Goal: Task Accomplishment & Management: Complete application form

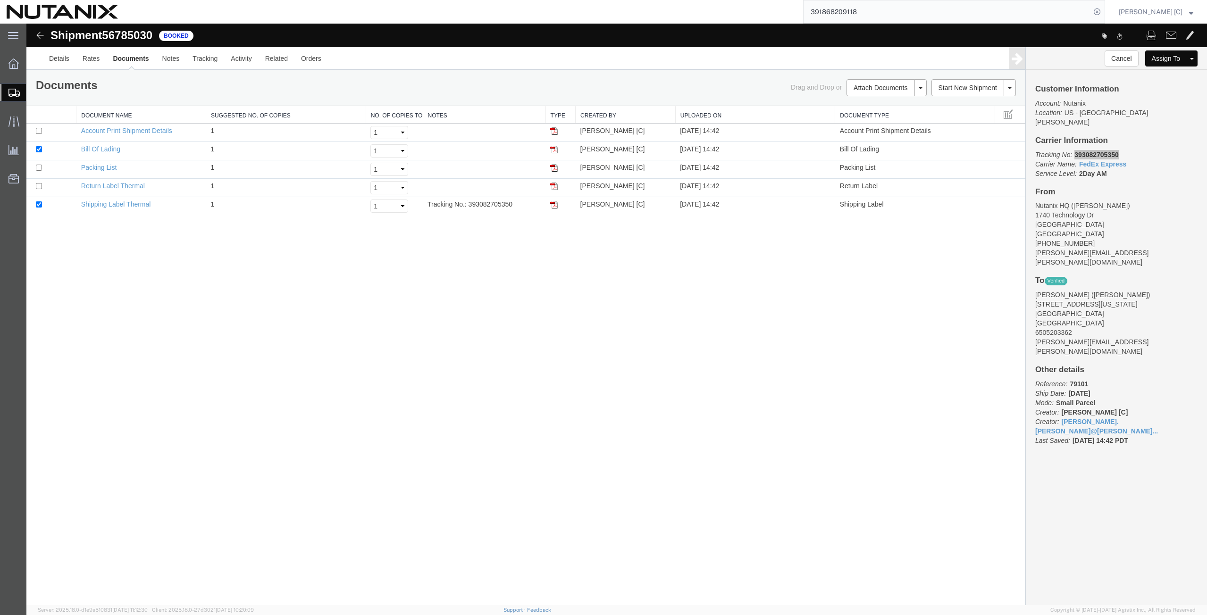
click at [0, 0] on span "Create Shipment" at bounding box center [0, 0] width 0 height 0
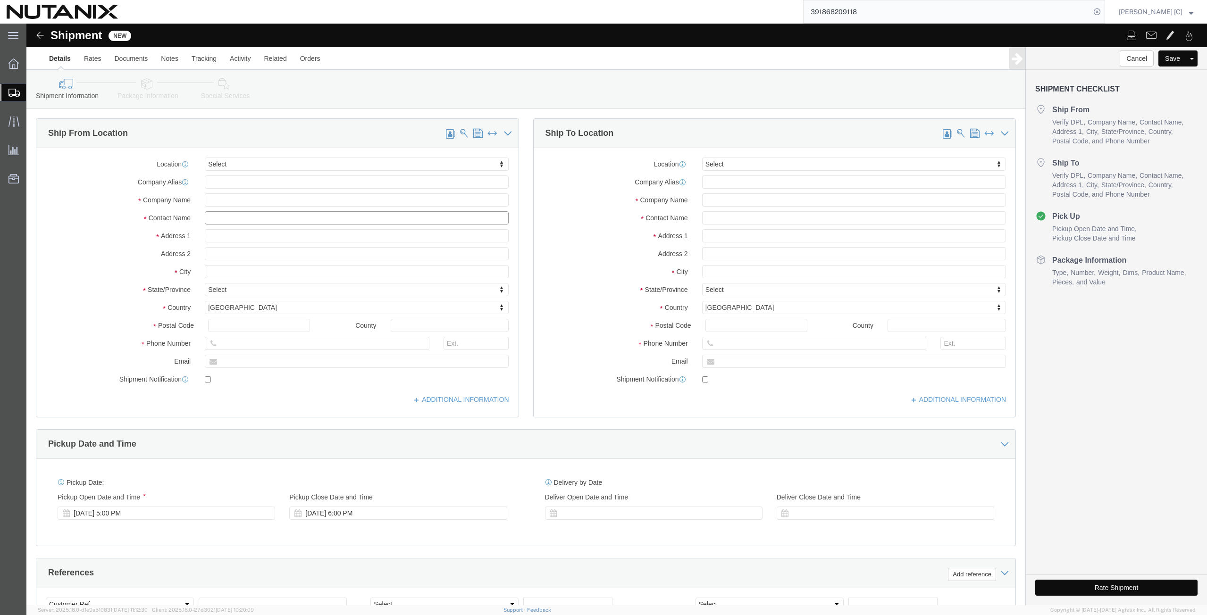
click input "text"
type input "art"
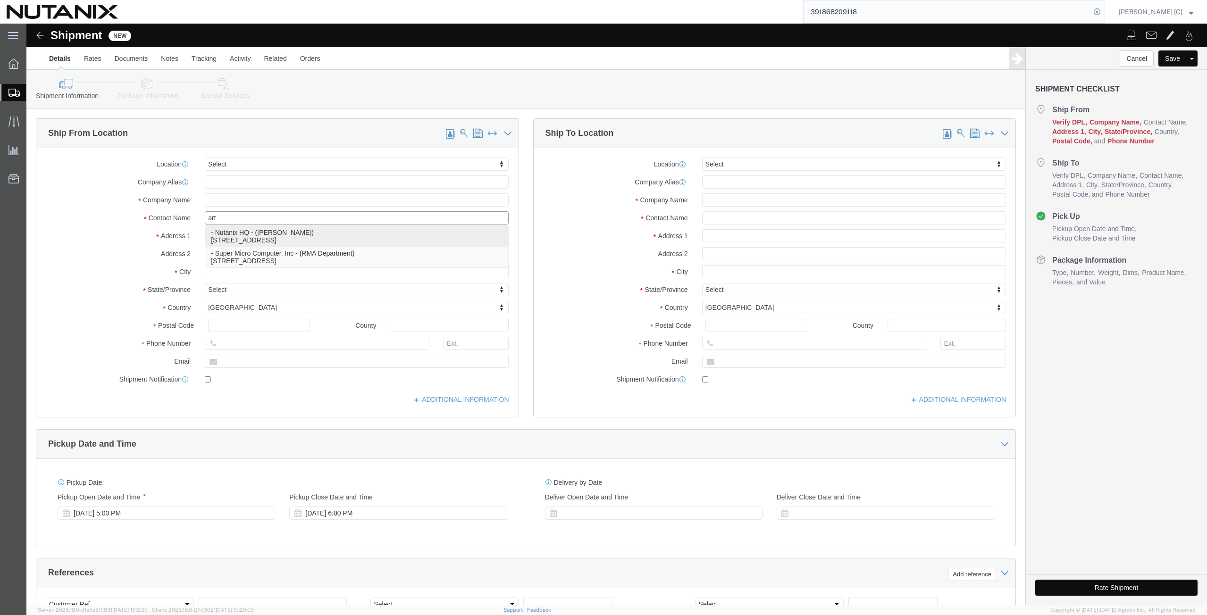
click p "- Nutanix HQ - ([PERSON_NAME]) [STREET_ADDRESS]"
select select "CA"
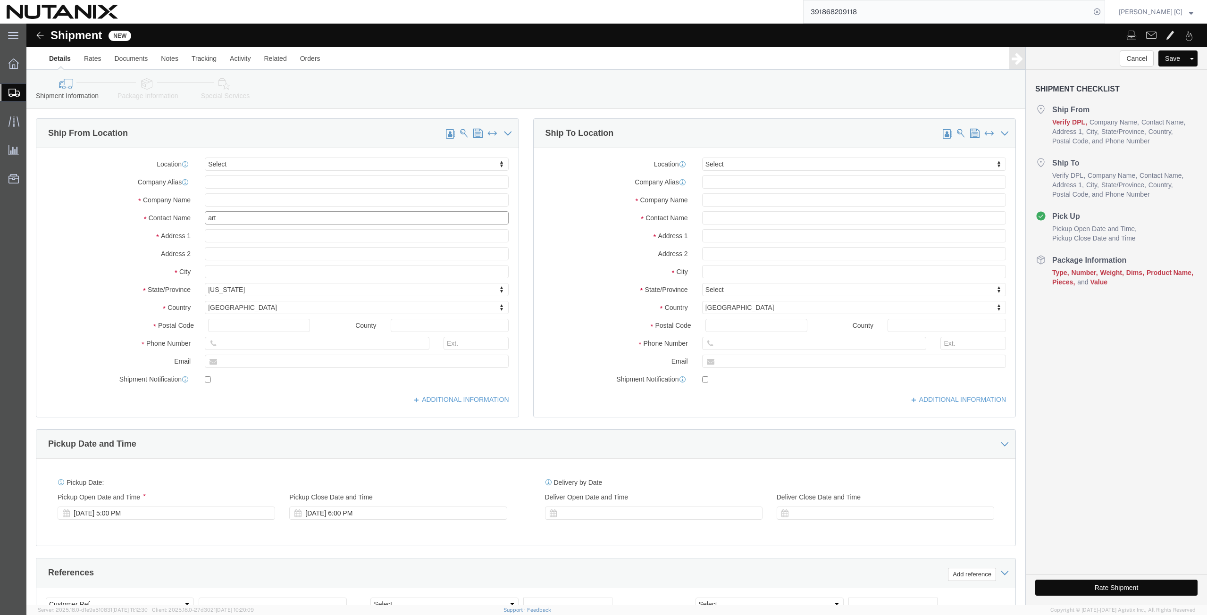
type input "[PERSON_NAME]"
click input "text"
type input "[PERSON_NAME]"
click input "text"
drag, startPoint x: 720, startPoint y: 175, endPoint x: 566, endPoint y: 171, distance: 153.9
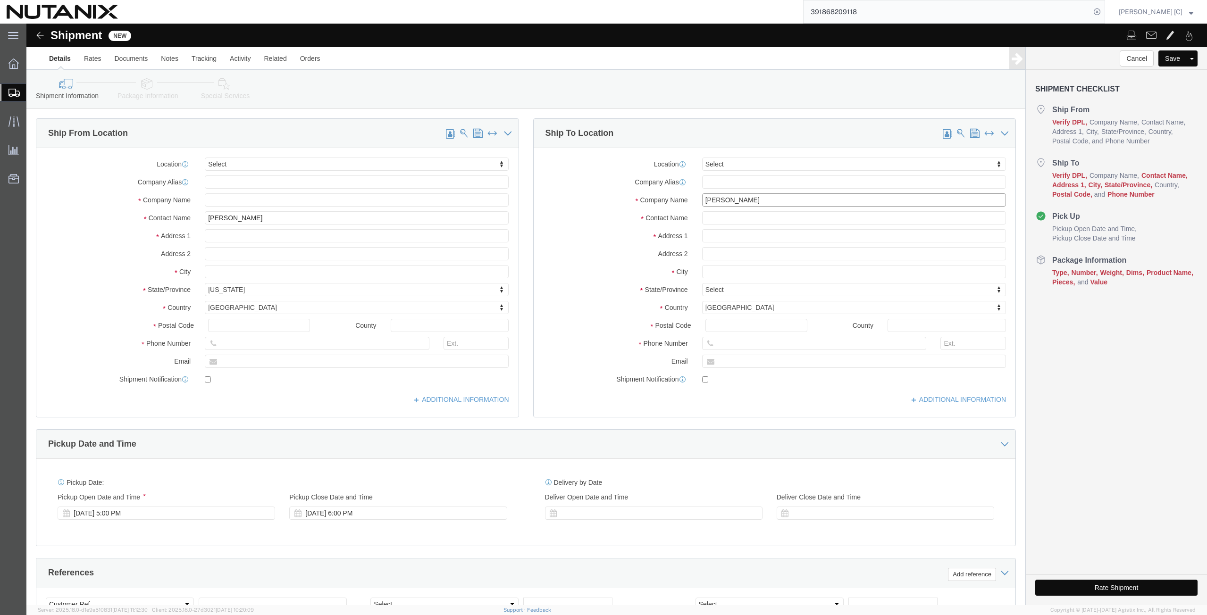
click div "Company Name [PERSON_NAME]"
click input "text"
paste input "[PERSON_NAME]"
click input "[PERSON_NAME]"
type input "[PERSON_NAME]"
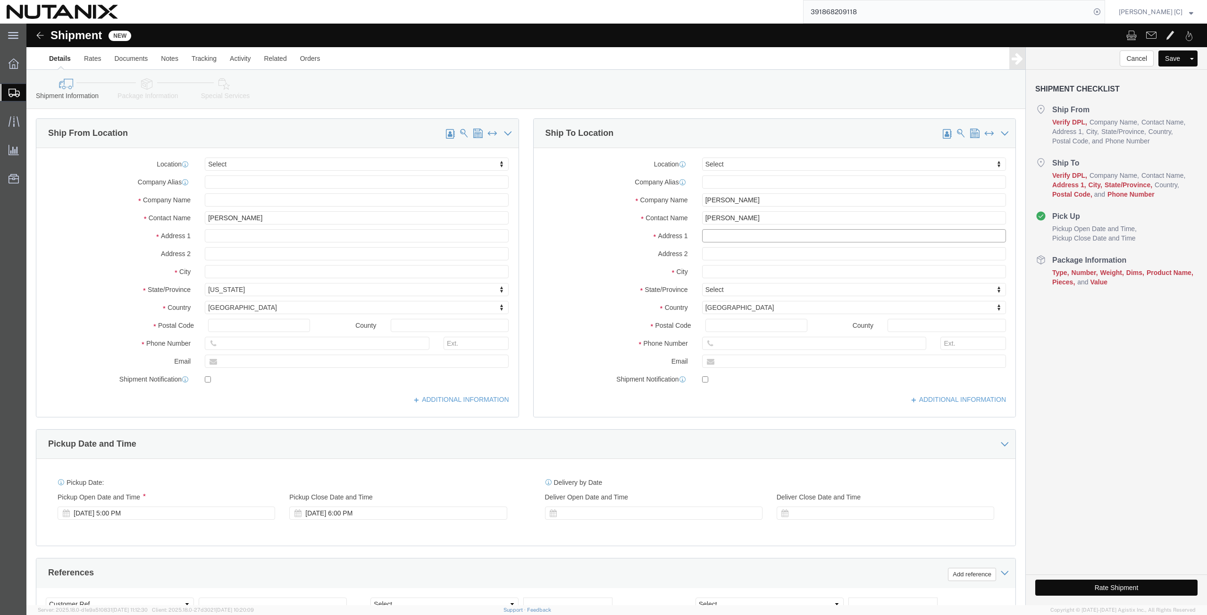
click input "text"
type input "[STREET_ADDRESS]"
click input "text"
type input "Austin"
type input "T"
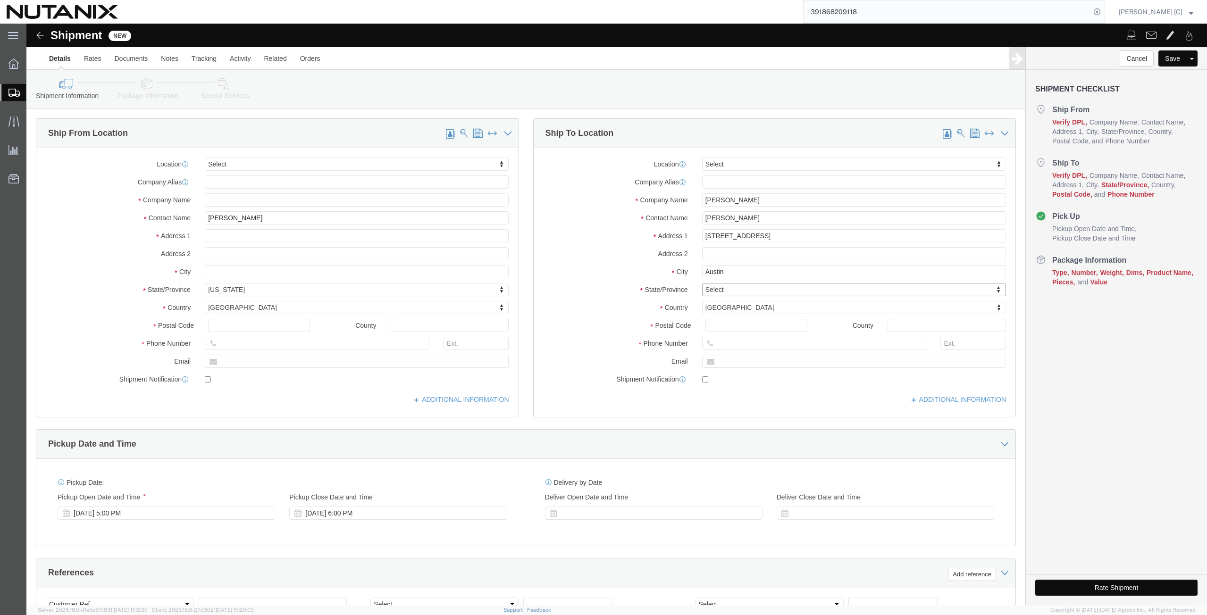
type input "T"
type input "Tex"
click input "Postal Code"
type input "78756"
click input "text"
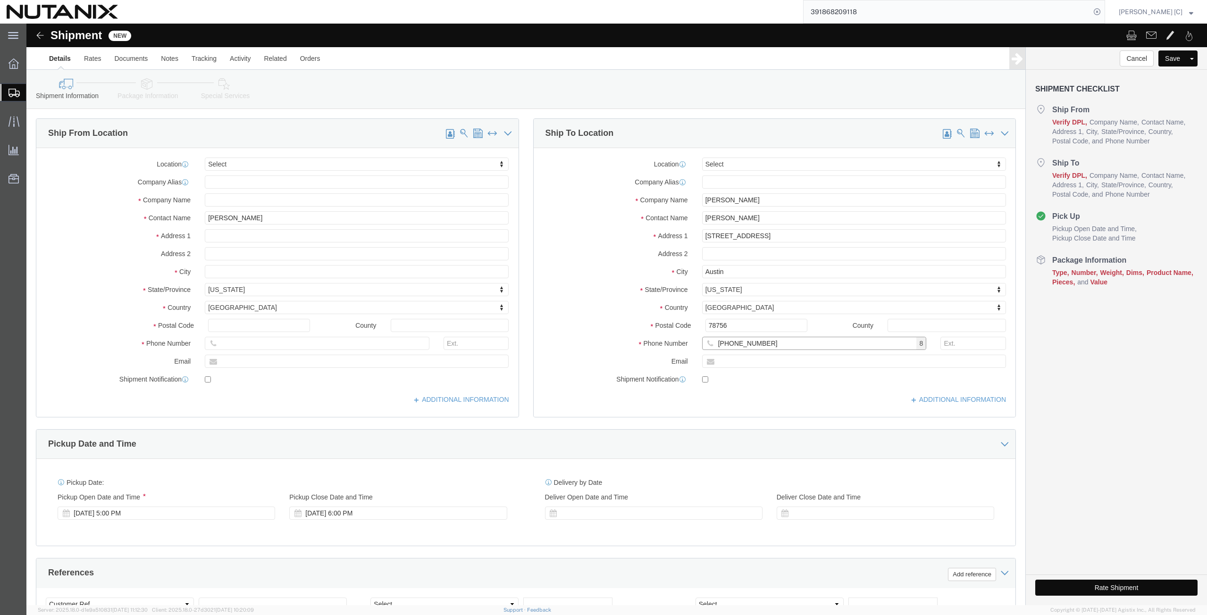
type input "[PHONE_NUMBER]"
click input "text"
type input "[PERSON_NAME][EMAIL_ADDRESS][DOMAIN_NAME]"
click input "checkbox"
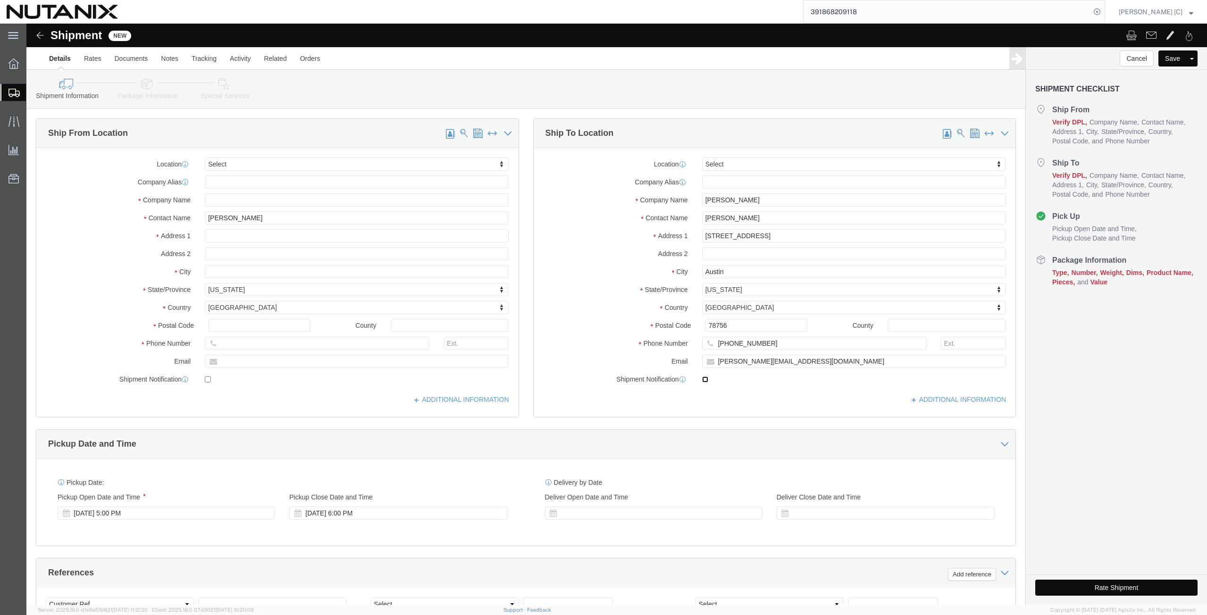
checkbox input "true"
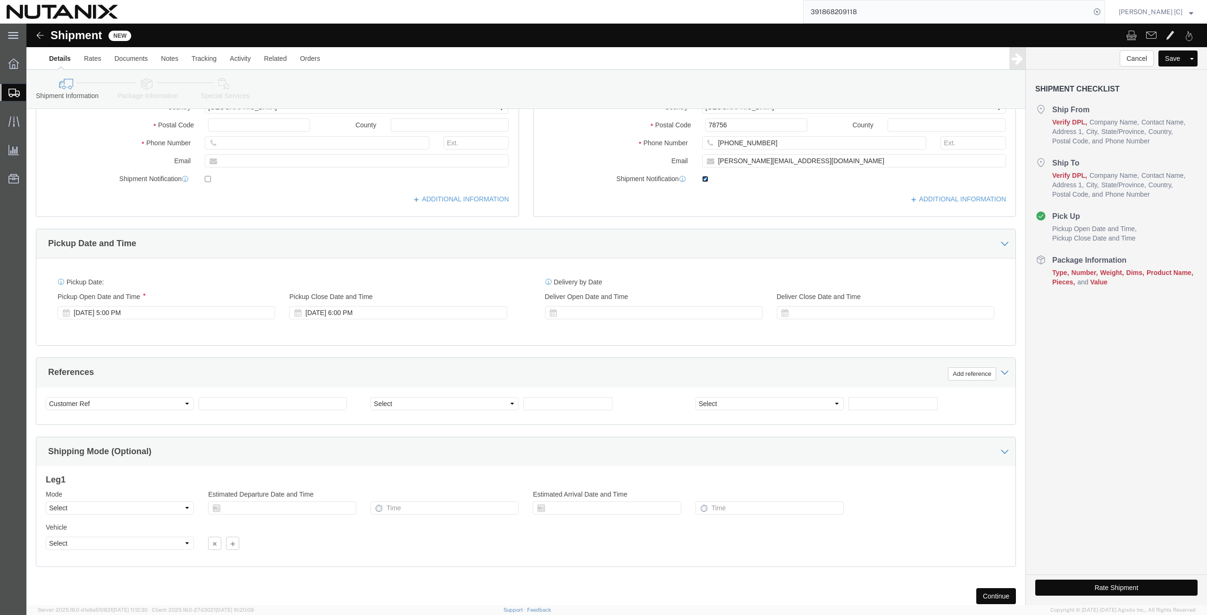
scroll to position [220, 0]
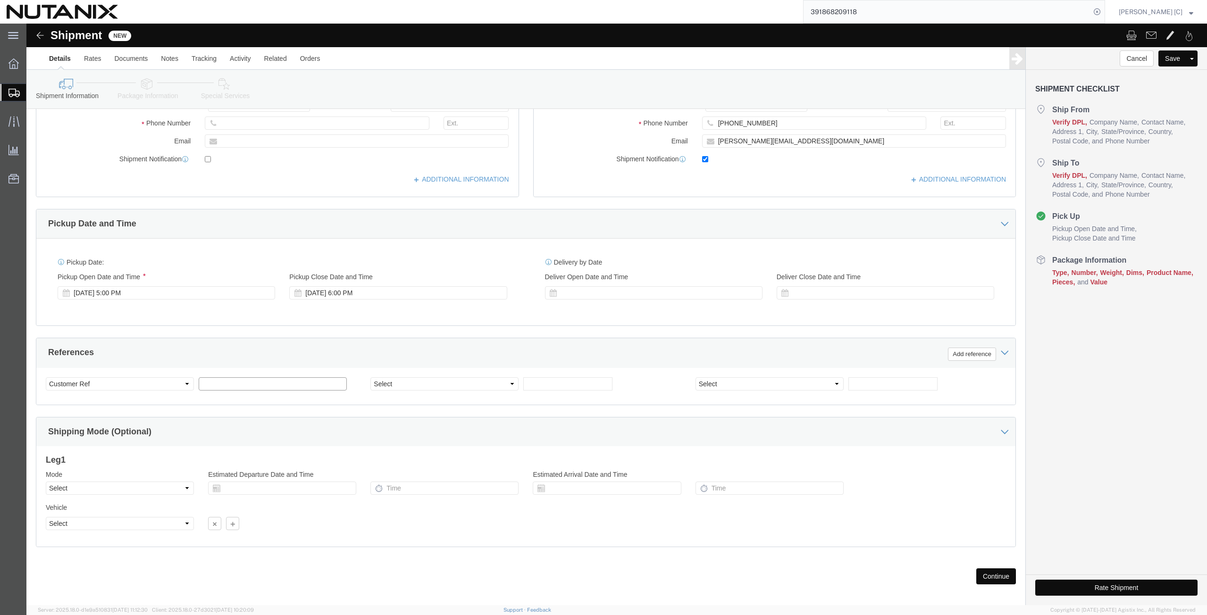
click input "text"
type input "40001"
click div "Mode Select Air Less than Truckload Multi-Leg Ocean Freight Rail Small Parcel T…"
click select "Select Air Less than Truckload Multi-Leg Ocean Freight Rail Small Parcel Truckl…"
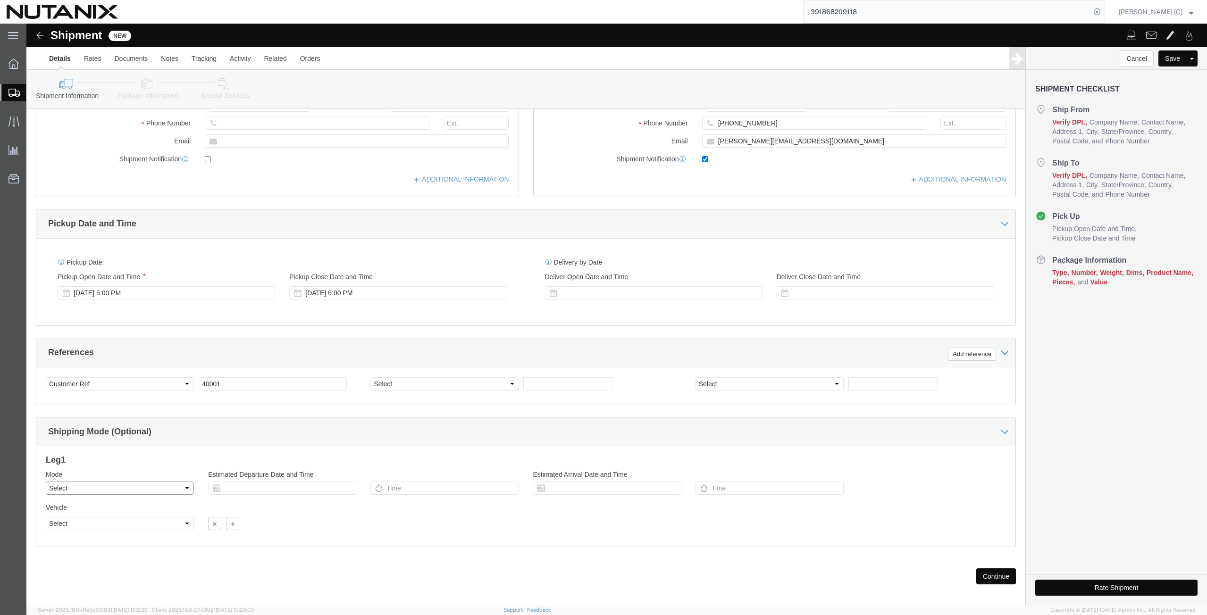
select select "SMAL"
click select "Select Air Less than Truckload Multi-Leg Ocean Freight Rail Small Parcel Truckl…"
click select "Select Account Type Activity ID Airline Appointment Number ASN Batch Request # …"
select select "PURCHORD"
click select "Select Account Type Activity ID Airline Appointment Number ASN Batch Request # …"
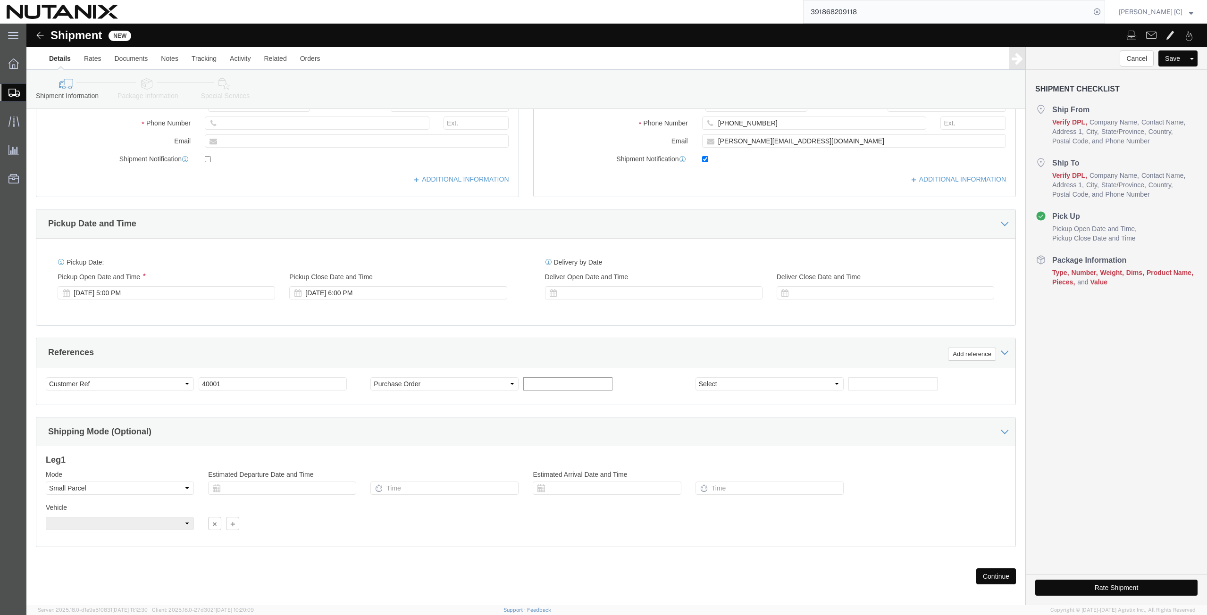
click input "text"
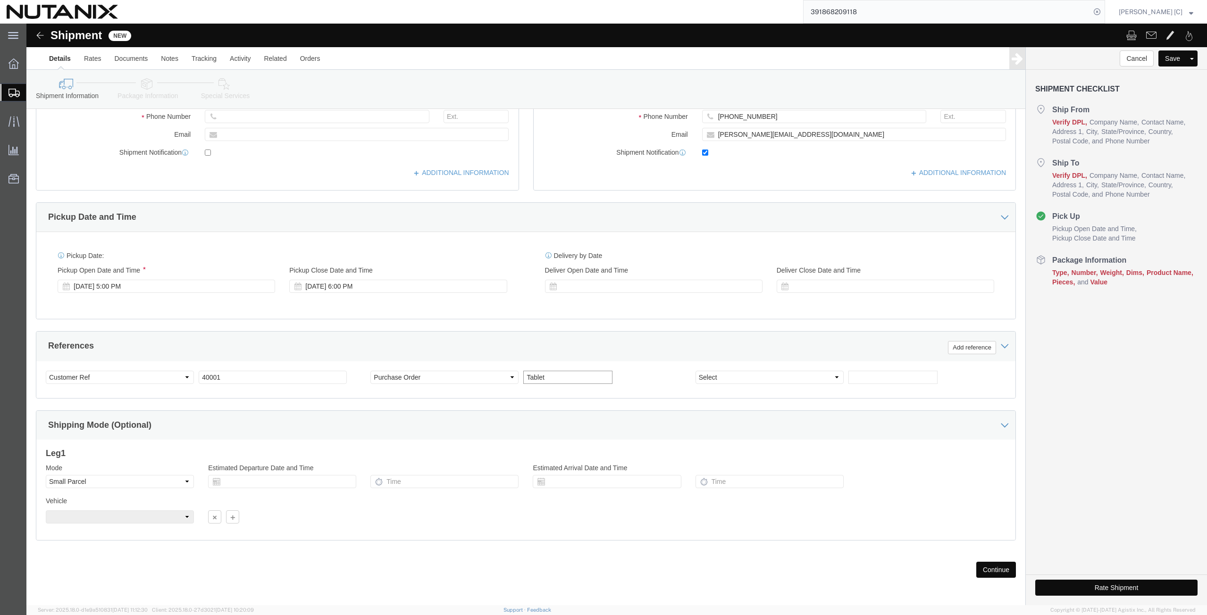
scroll to position [228, 0]
drag, startPoint x: 527, startPoint y: 354, endPoint x: 463, endPoint y: 351, distance: 64.3
click div "Select Account Type Activity ID Airline Appointment Number ASN Batch Request # …"
type input "marketing supplies"
click button "Continue"
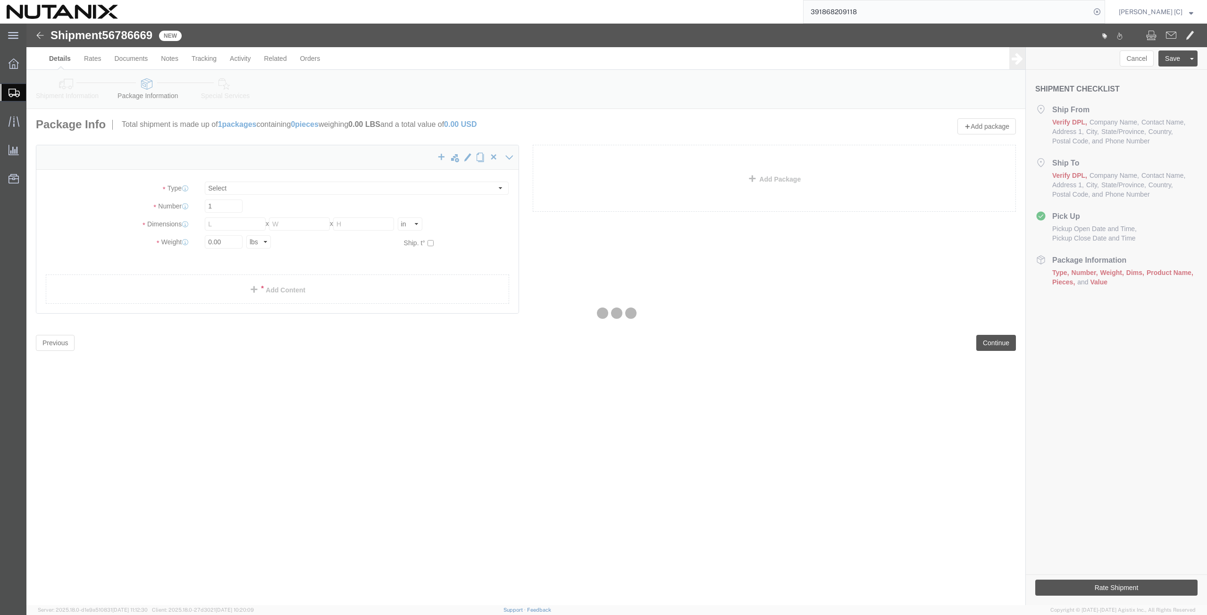
select select "YRPK"
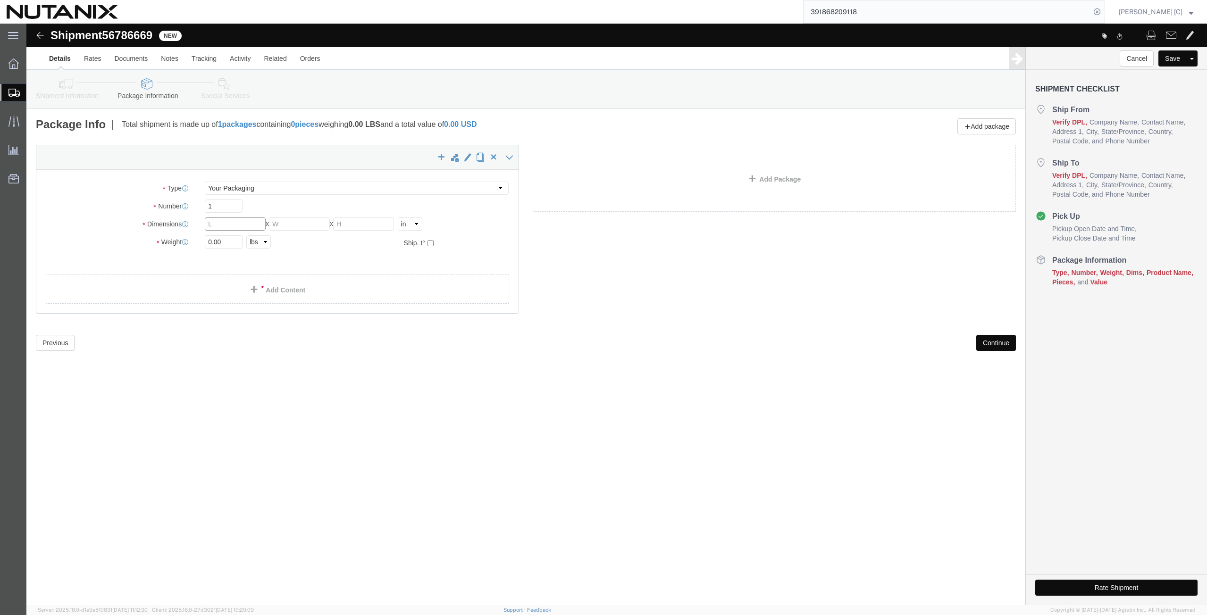
click input "text"
drag, startPoint x: 195, startPoint y: 199, endPoint x: 130, endPoint y: 194, distance: 65.7
click div "Dimensions Length 12 x Width x Height Select cm ft in"
type input "16"
type input "12"
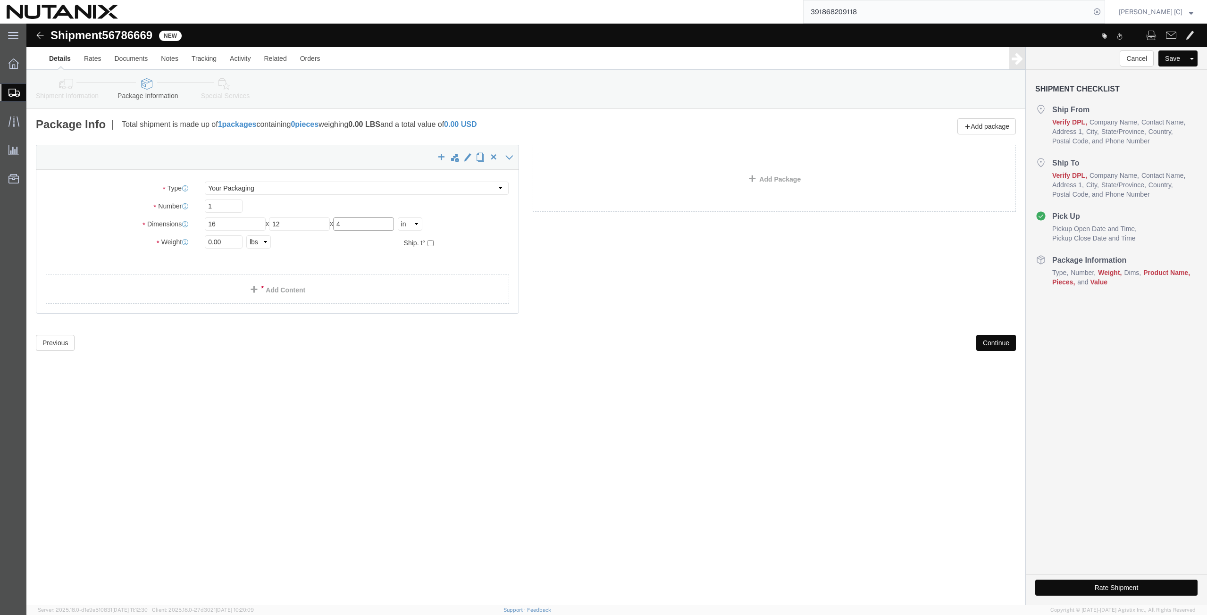
type input "4"
drag, startPoint x: 208, startPoint y: 219, endPoint x: 35, endPoint y: 238, distance: 174.3
click div "Package Type Select Envelope Large Box Medium Box PAK Rack Small Box Tube Your …"
type input "3.7"
click link "Add Content"
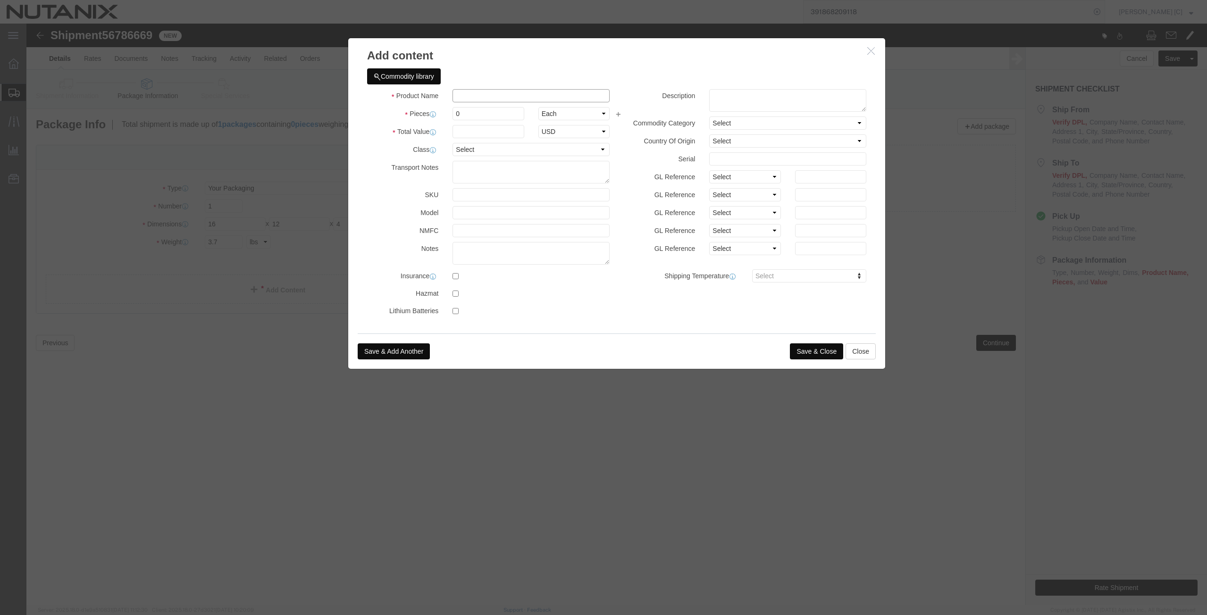
click input "text"
drag, startPoint x: 435, startPoint y: 90, endPoint x: 371, endPoint y: 117, distance: 69.2
click div "Product Name I pad Pieces 0 Select Bag Barrels 100Board Feet Bottle Box Blister…"
type input "I pad"
click textarea
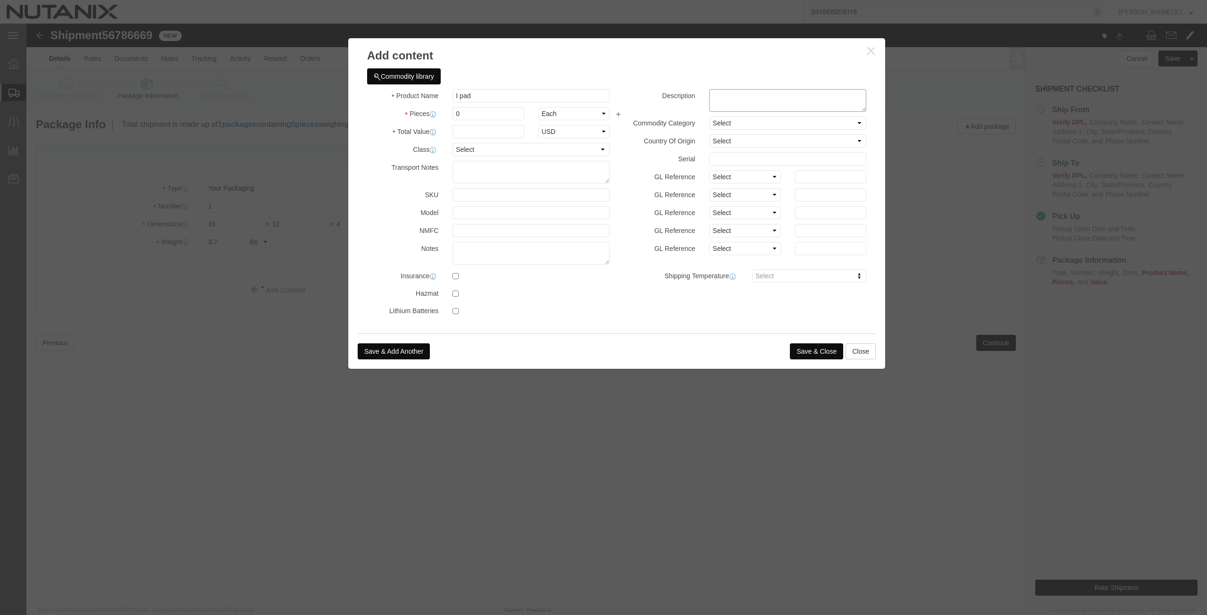
paste textarea "I pad"
type textarea "I pad"
drag, startPoint x: 363, startPoint y: 87, endPoint x: 349, endPoint y: 105, distance: 22.5
click div "Pieces 0 Select Bag Barrels 100Board Feet Bottle Box Blister Pack Carats Can Ca…"
type input "1"
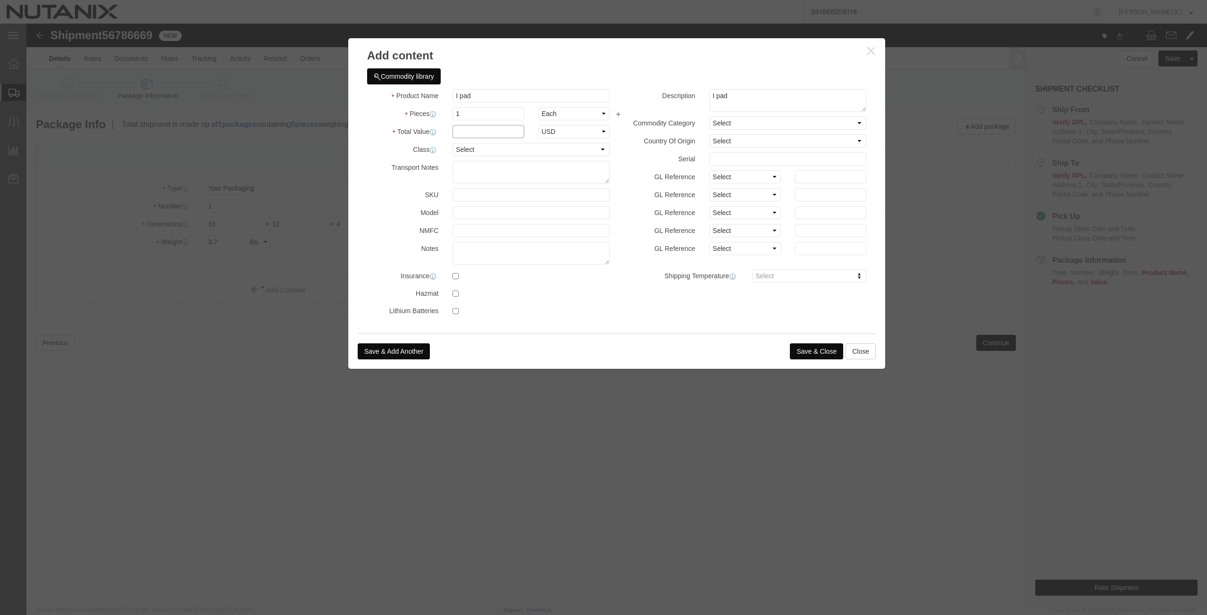
click input "text"
type input "1000"
click label "Model"
click button "Save & Close"
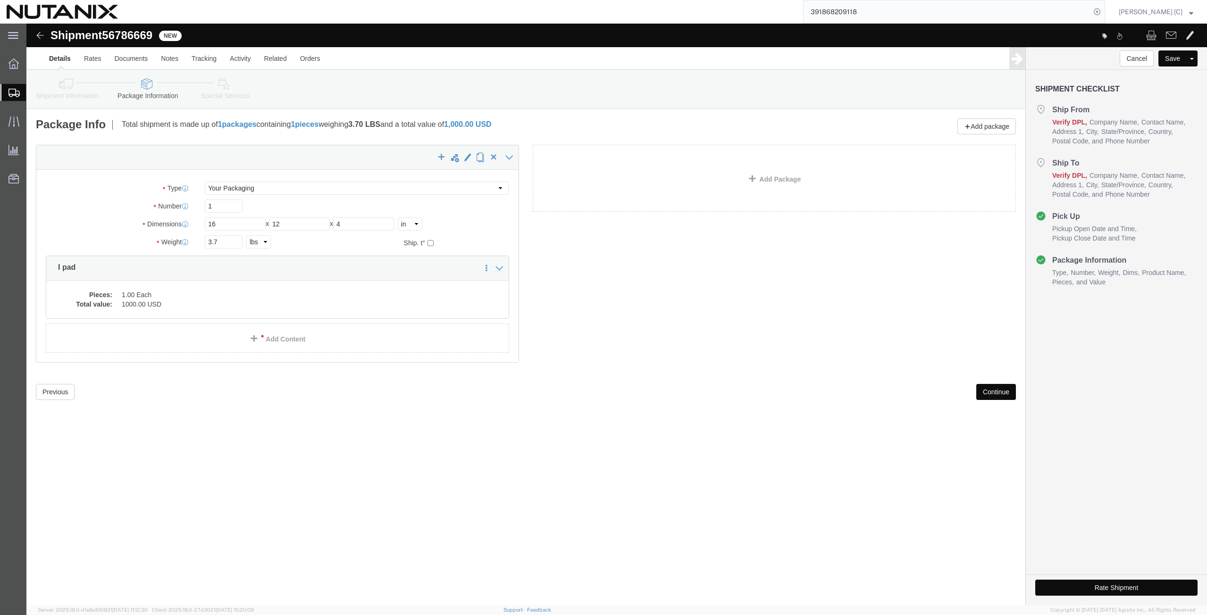
click button "Continue"
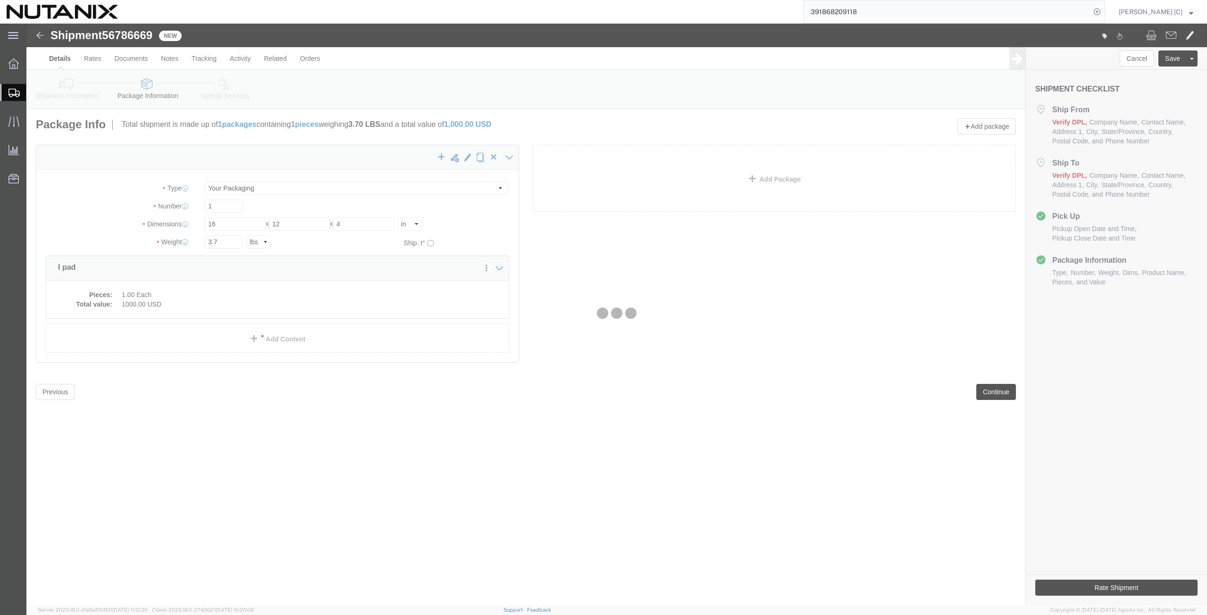
select select
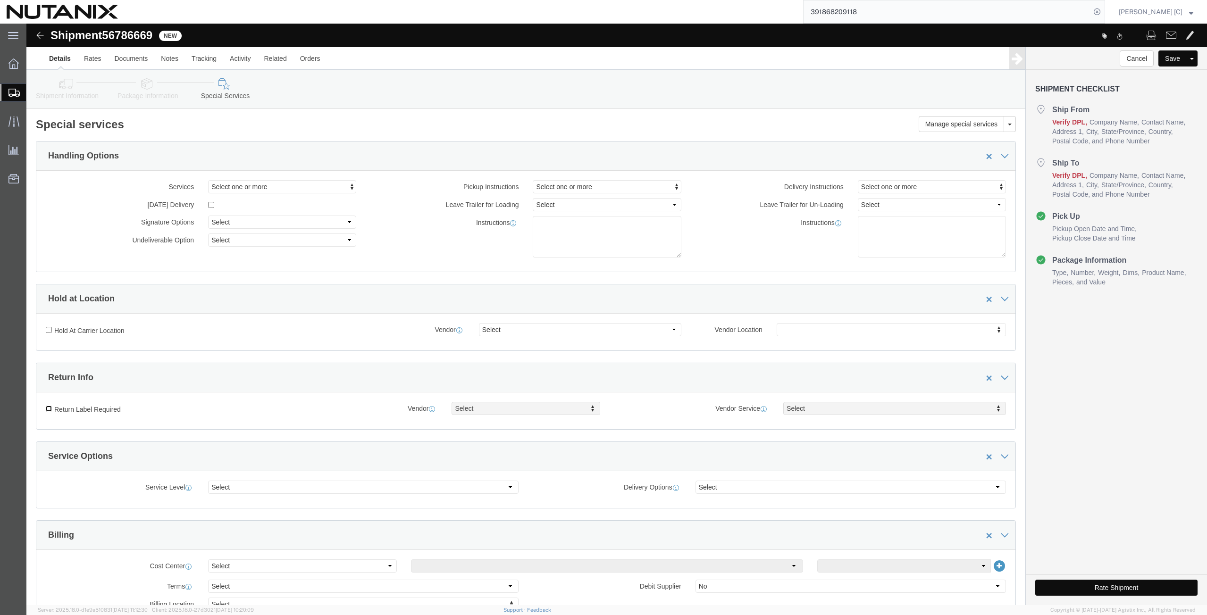
click input "Return Label Required"
checkbox input "true"
select select "5"
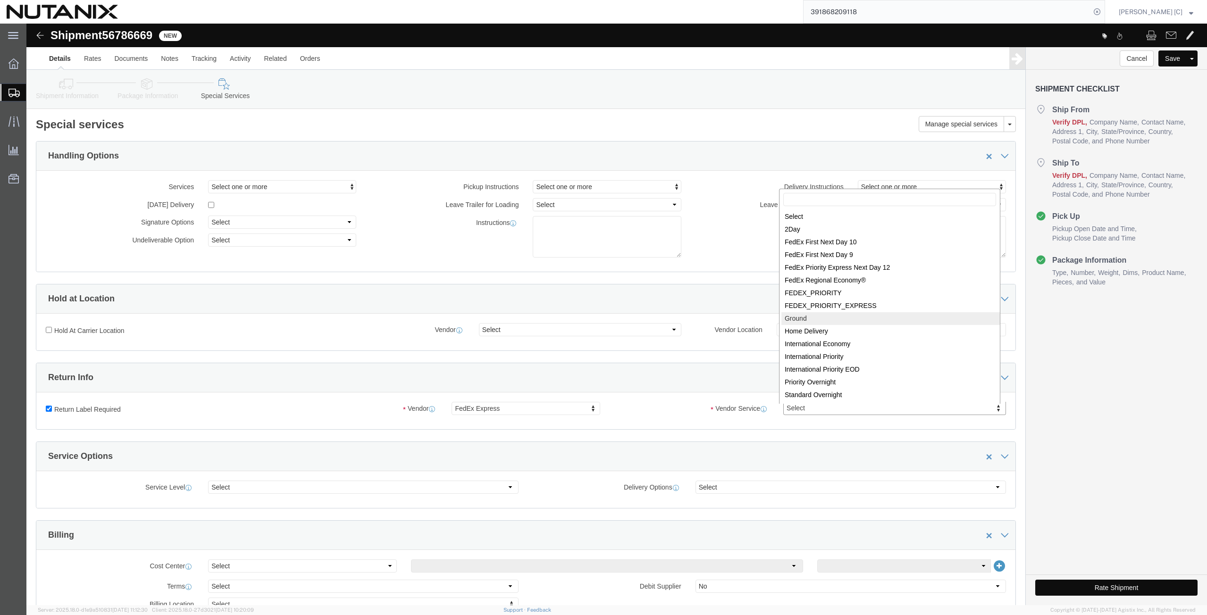
select select "12"
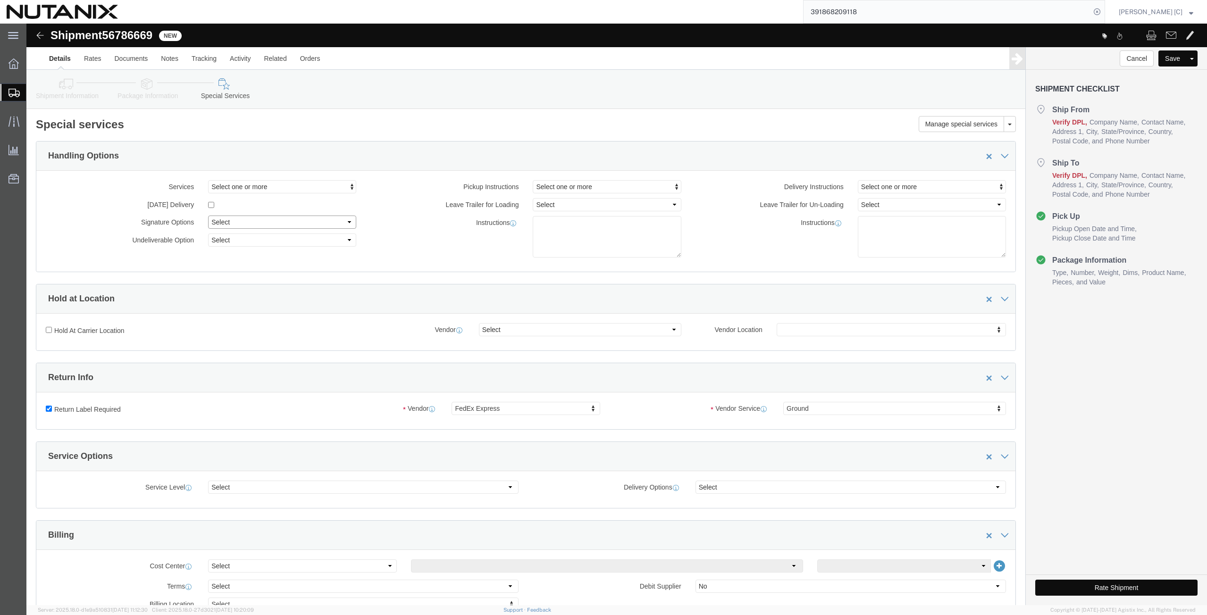
click select "Select Adult Signature Required Direct Signature Required No Signature Required…"
select select "AdultSignReqOnDeliveryFlag"
click select "Select Adult Signature Required Direct Signature Required No Signature Required…"
click div "Delivery Instructions Select one or more Crane Required Delivery Limited Access…"
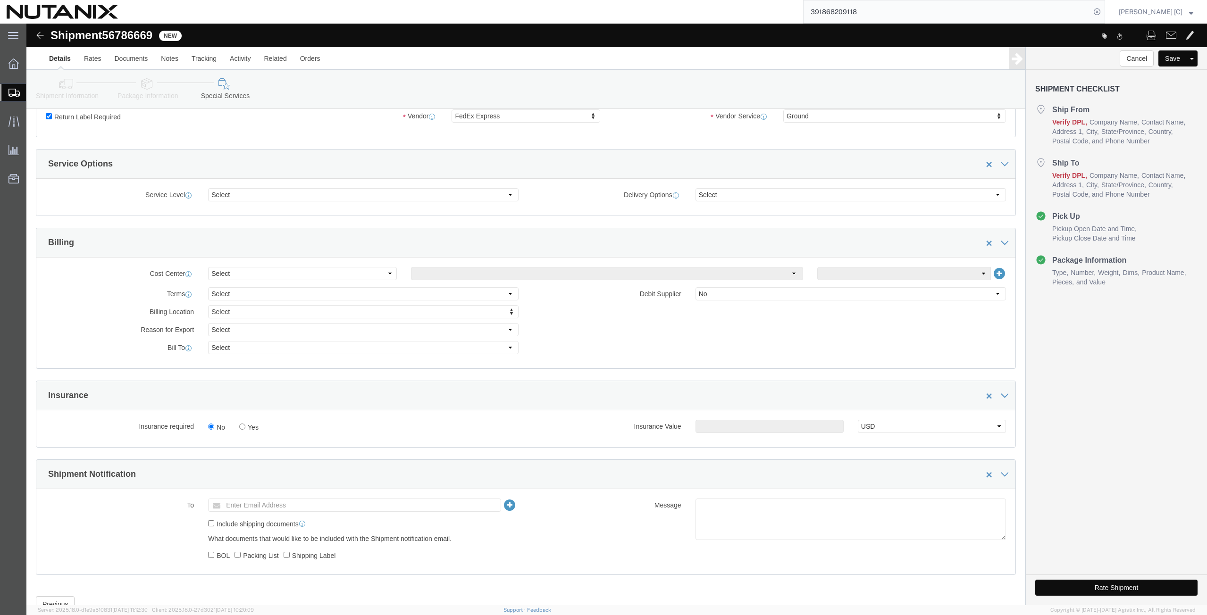
scroll to position [328, 0]
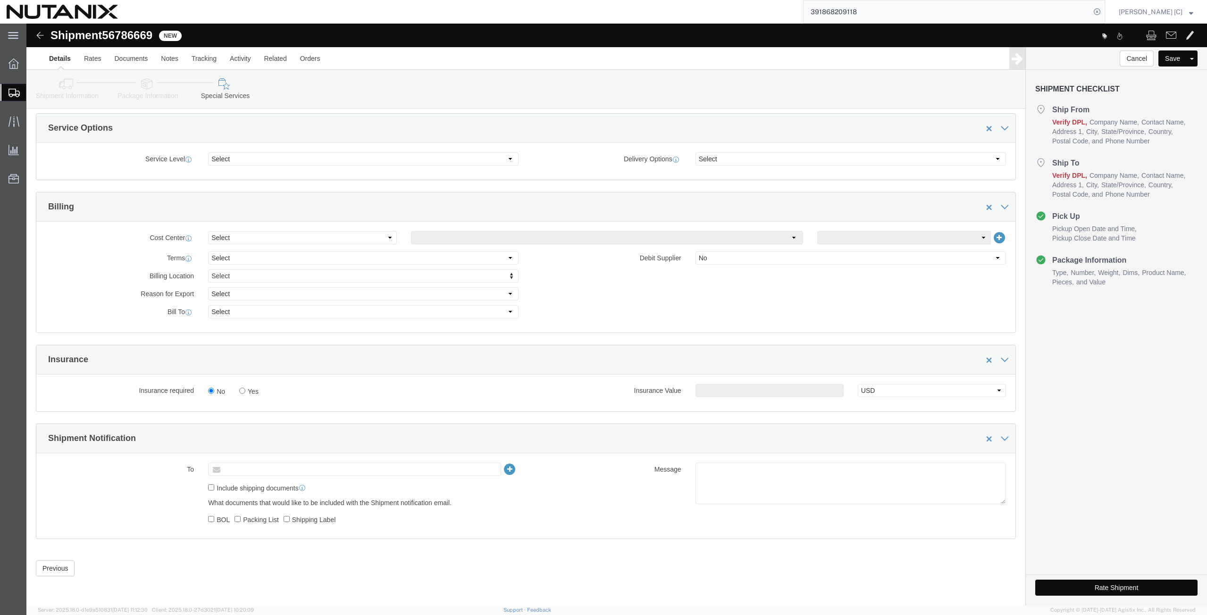
click input "text"
type input "[PERSON_NAME][EMAIL_ADDRESS][DOMAIN_NAME]"
click button "Rate Shipment"
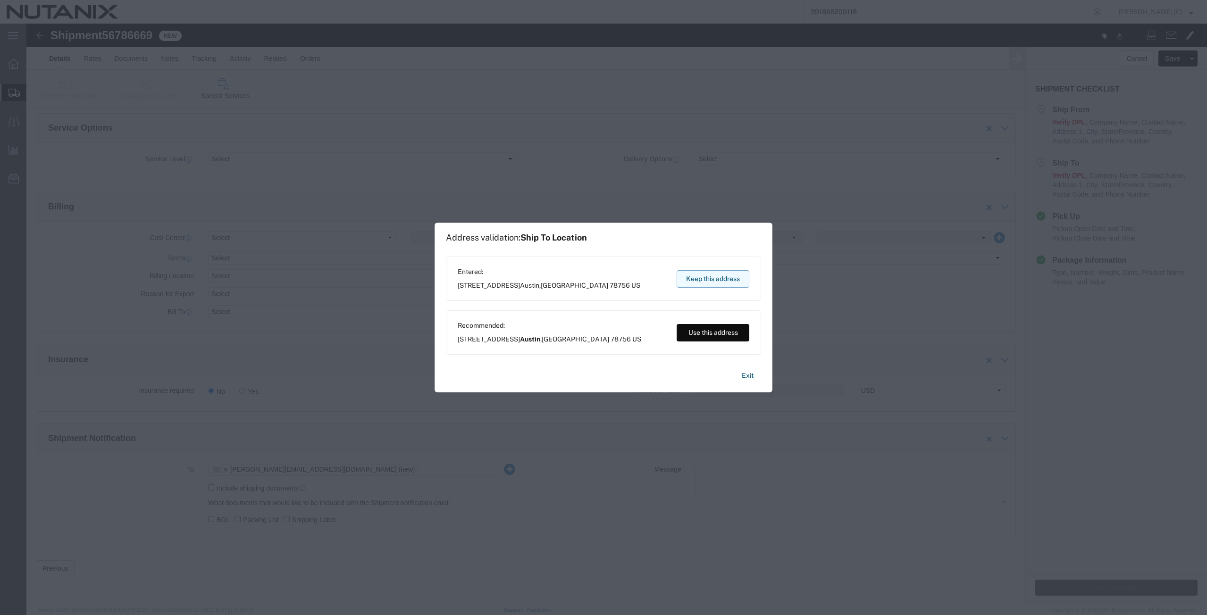
click at [692, 272] on button "Keep this address" at bounding box center [713, 278] width 73 height 17
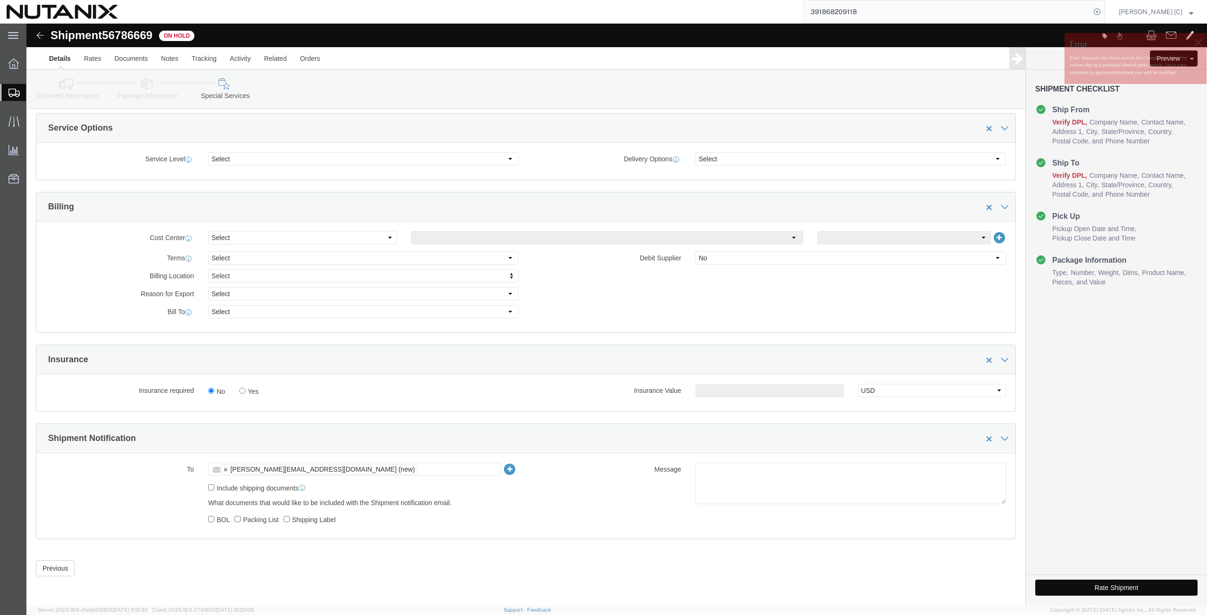
click button "Rate Shipment"
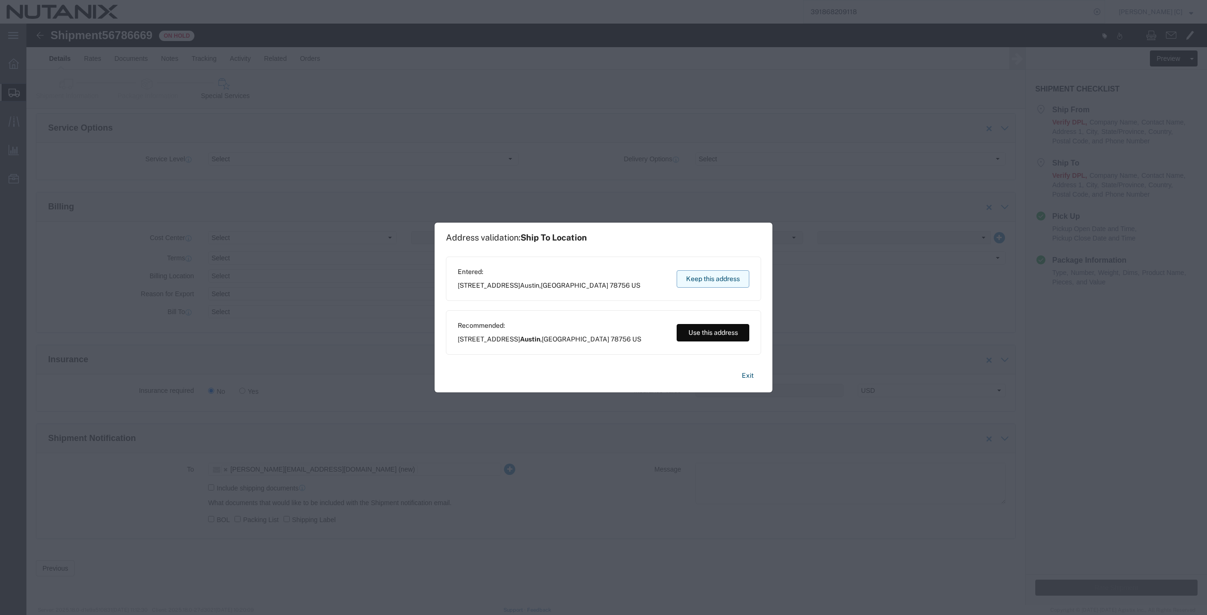
click at [716, 281] on button "Keep this address" at bounding box center [713, 278] width 73 height 17
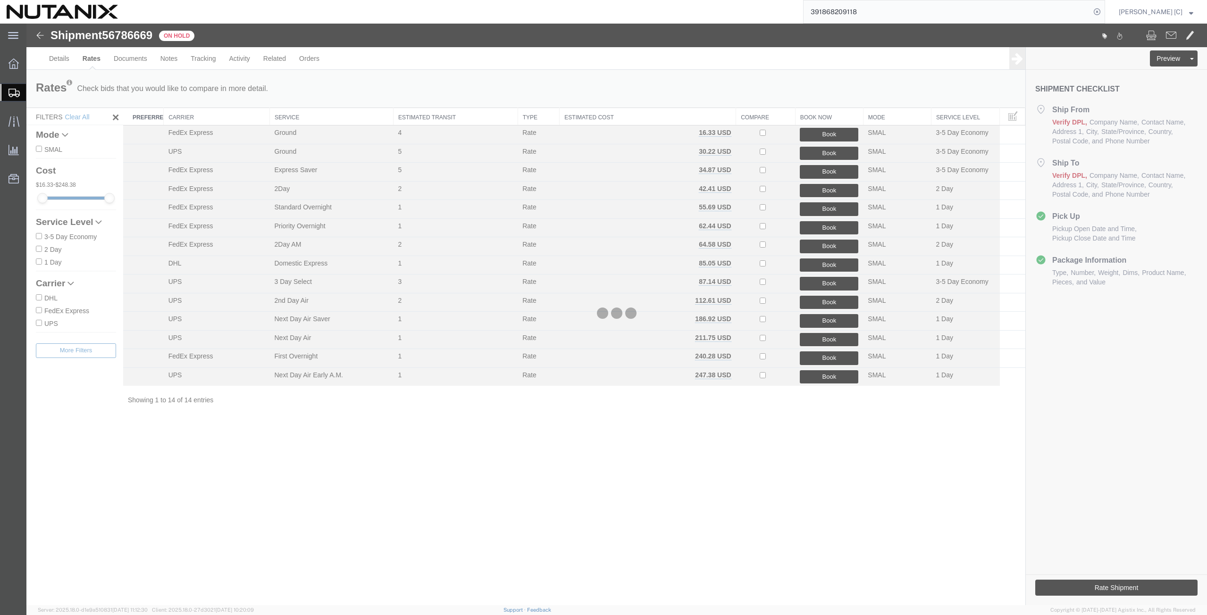
scroll to position [0, 0]
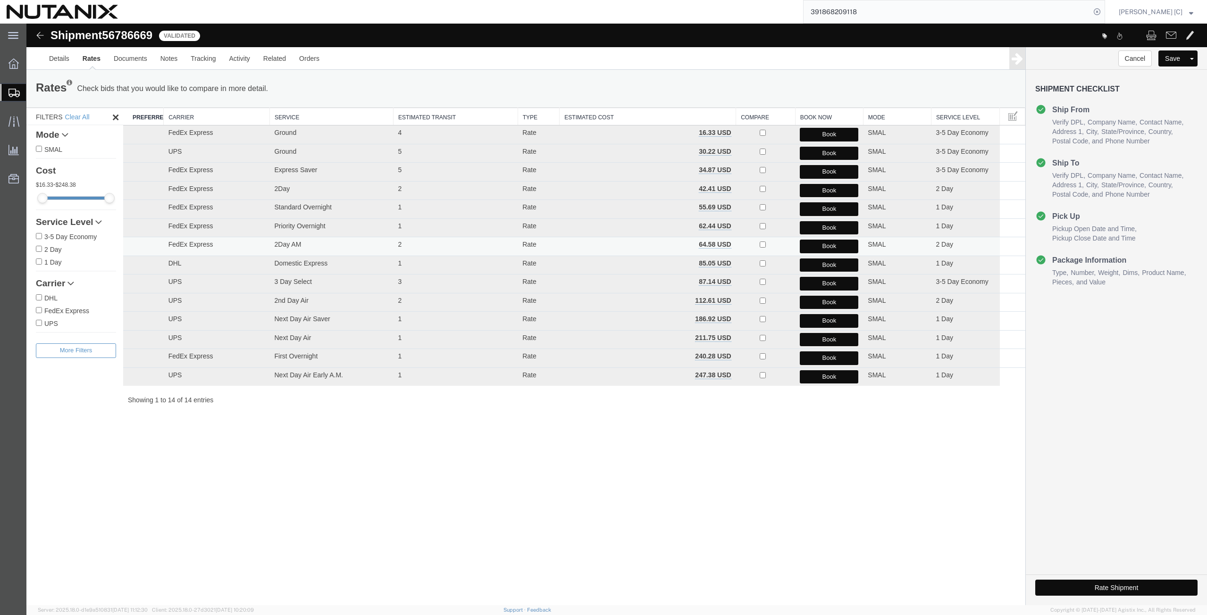
click at [819, 247] on button "Book" at bounding box center [829, 247] width 59 height 14
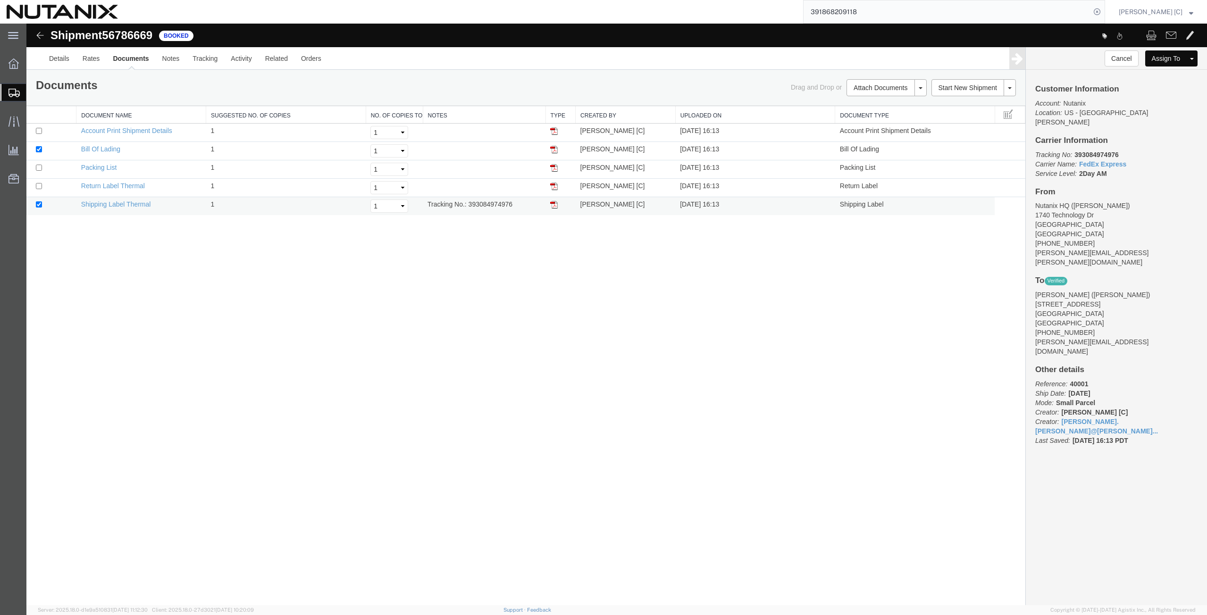
click at [555, 205] on img at bounding box center [554, 205] width 8 height 8
click at [557, 188] on img at bounding box center [554, 187] width 8 height 8
drag, startPoint x: 883, startPoint y: 11, endPoint x: 767, endPoint y: 23, distance: 116.2
click at [767, 23] on div "391868209118" at bounding box center [615, 12] width 981 height 24
type input "56778949"
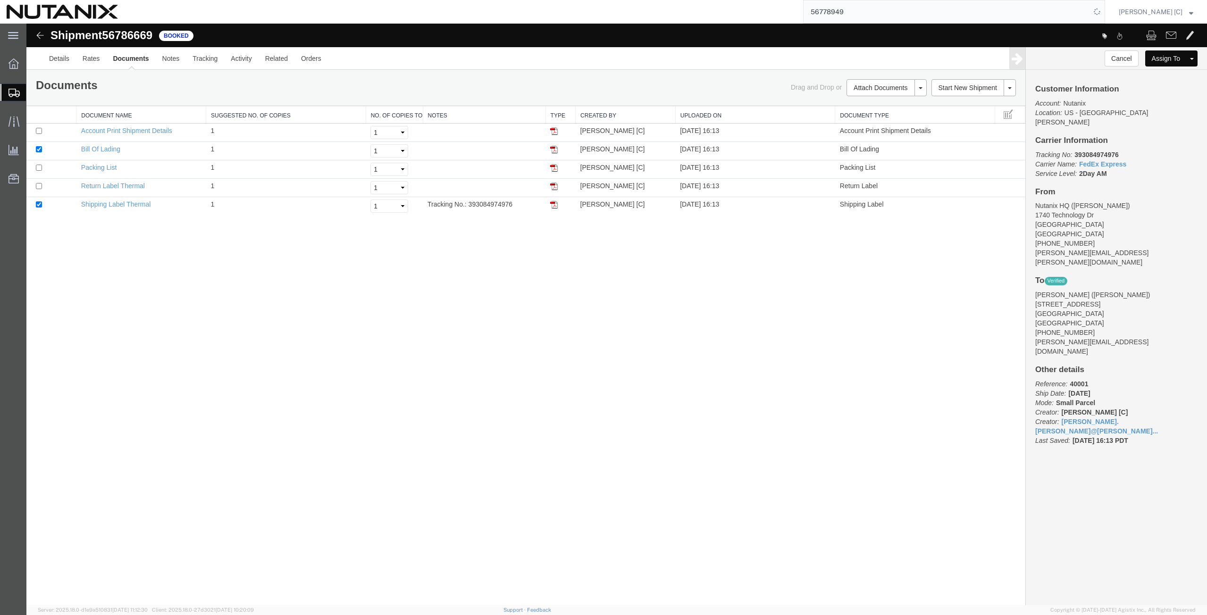
click at [863, 14] on input "56778949" at bounding box center [947, 11] width 287 height 23
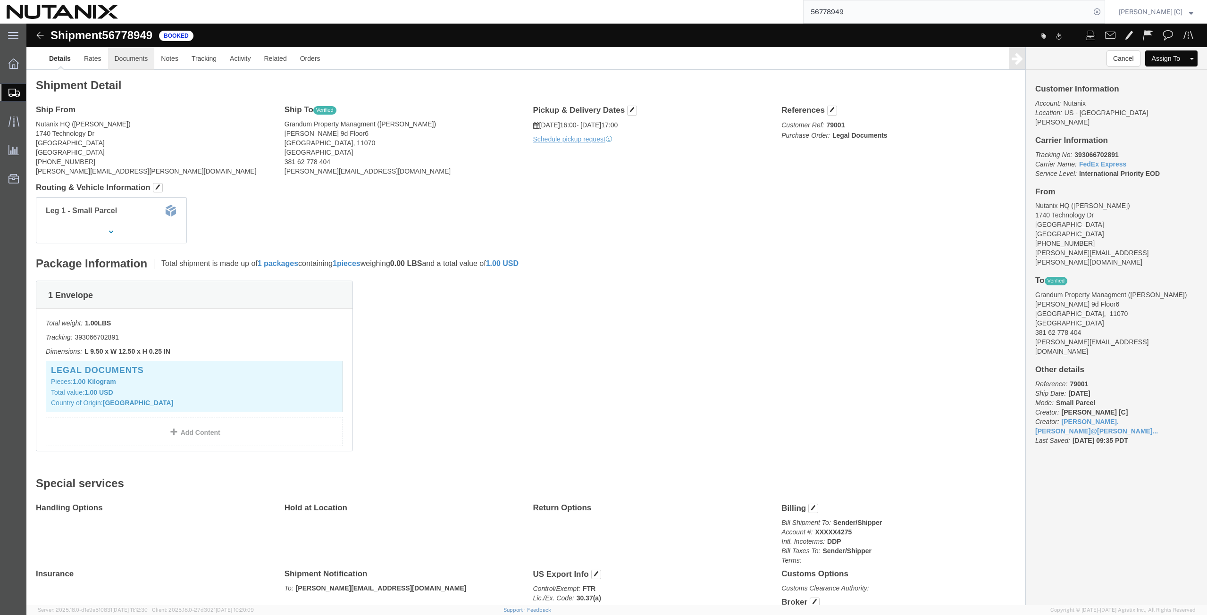
click link "Documents"
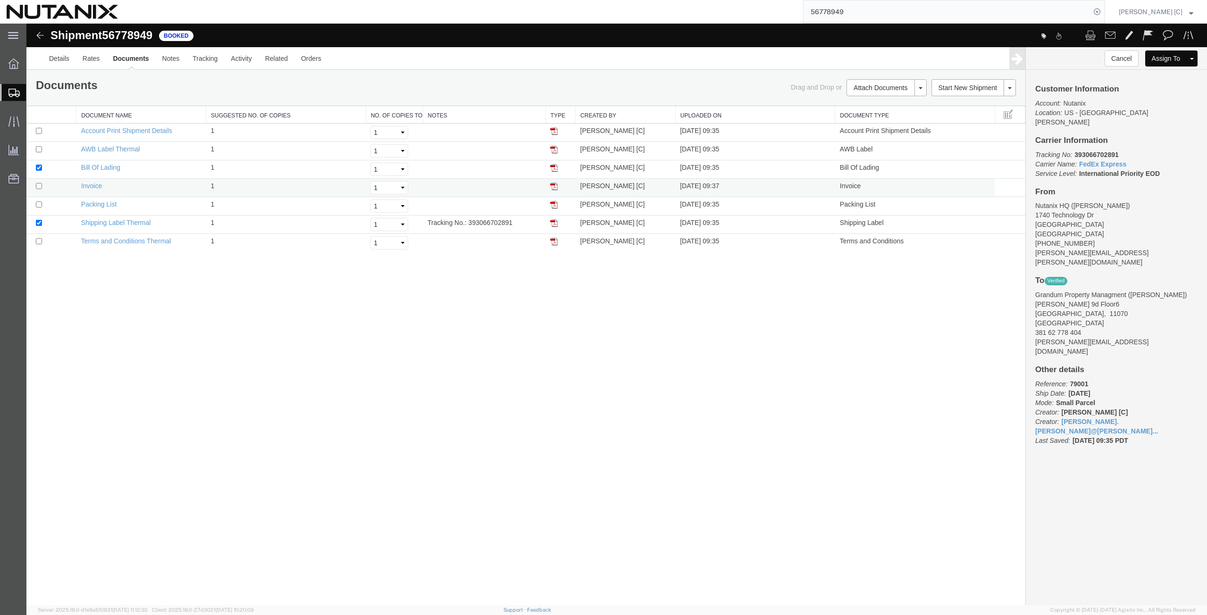
click at [557, 185] on img at bounding box center [554, 187] width 8 height 8
